Goal: Task Accomplishment & Management: Complete application form

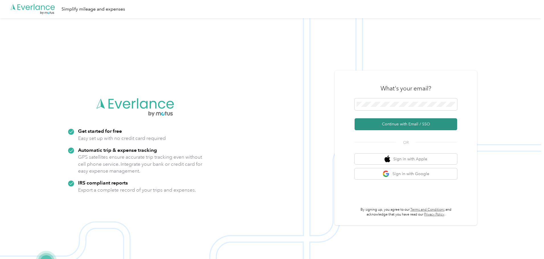
click at [399, 125] on button "Continue with Email / SSO" at bounding box center [406, 124] width 103 height 12
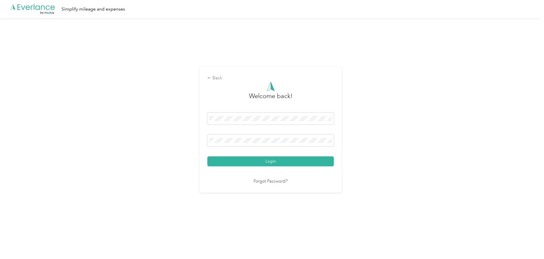
click at [280, 168] on div "Welcome back! Login Forgot Password?" at bounding box center [270, 133] width 126 height 103
click at [279, 169] on div "Welcome back! Login Forgot Password?" at bounding box center [270, 133] width 126 height 103
click at [280, 163] on button "Login" at bounding box center [270, 162] width 126 height 10
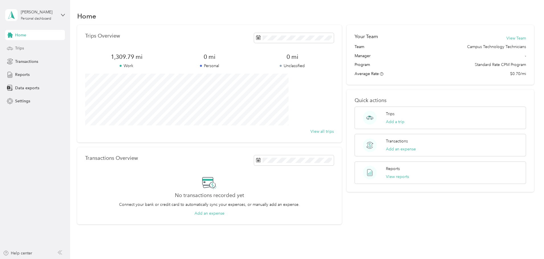
click at [15, 47] on div "Trips" at bounding box center [35, 48] width 60 height 10
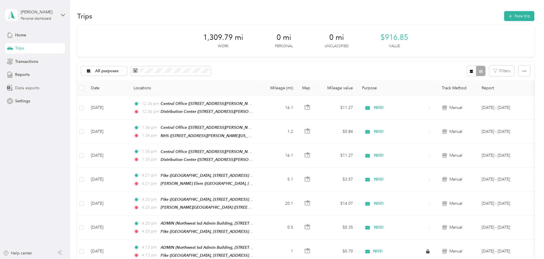
click at [20, 86] on span "Data exports" at bounding box center [27, 88] width 24 height 6
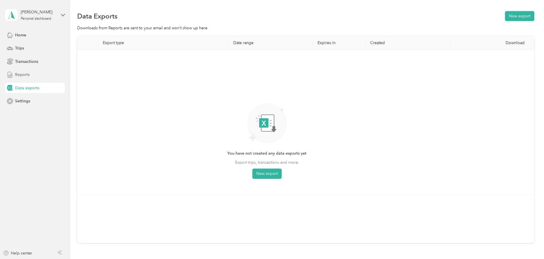
click at [42, 78] on div "Reports" at bounding box center [35, 75] width 60 height 10
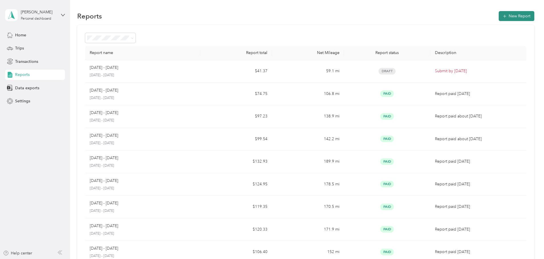
click at [499, 13] on button "New Report" at bounding box center [517, 16] width 36 height 10
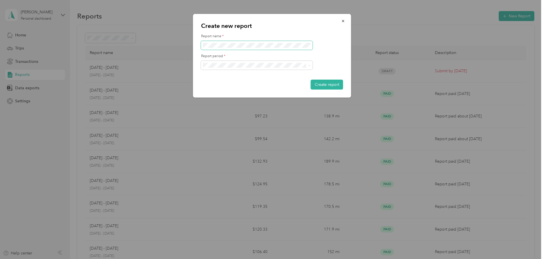
click at [263, 42] on span at bounding box center [257, 45] width 112 height 9
click at [346, 20] on button "button" at bounding box center [343, 21] width 12 height 10
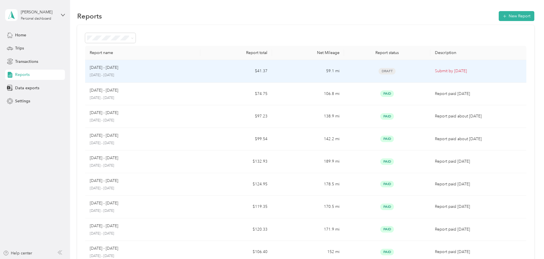
click at [251, 67] on td "$41.37" at bounding box center [236, 71] width 72 height 23
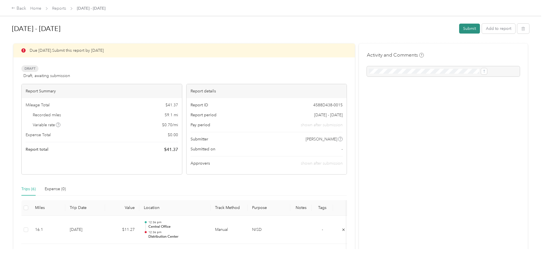
click at [459, 27] on button "Submit" at bounding box center [469, 29] width 21 height 10
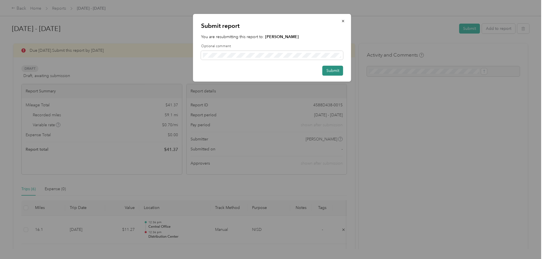
click at [329, 69] on button "Submit" at bounding box center [332, 71] width 21 height 10
